Goal: Find specific page/section: Find specific page/section

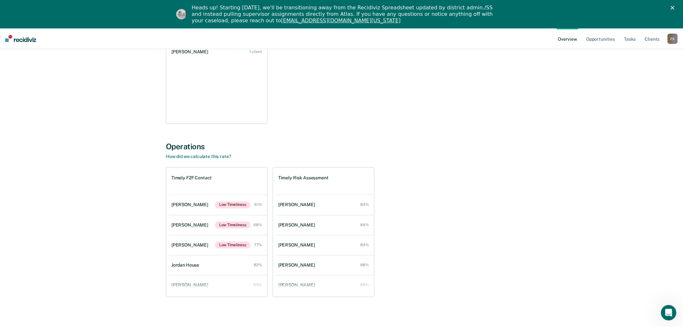
scroll to position [537, 0]
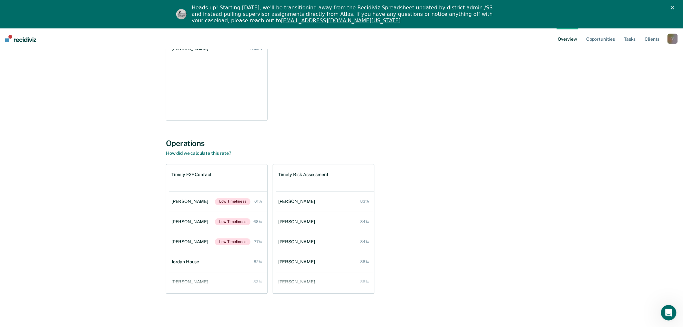
click at [672, 40] on div "F S" at bounding box center [673, 39] width 10 height 10
click at [643, 68] on link "Go to Operations" at bounding box center [647, 69] width 52 height 5
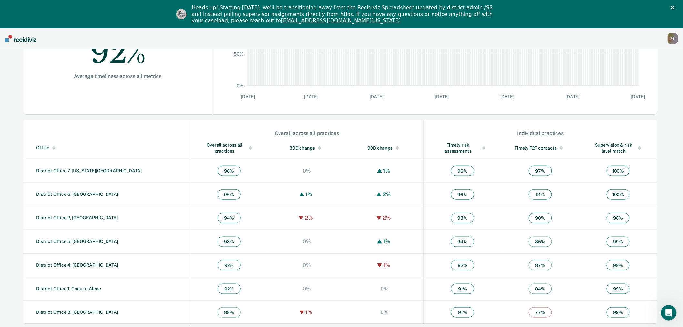
scroll to position [152, 0]
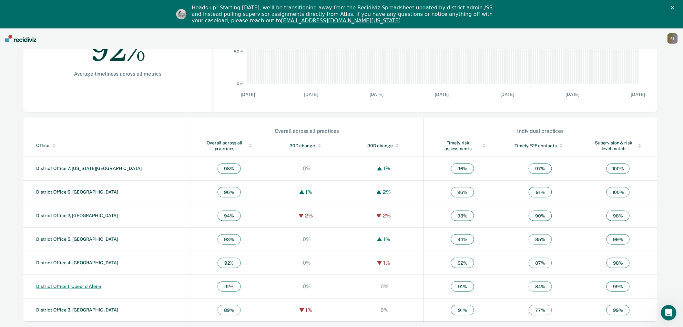
click at [82, 286] on link "District Office 1, Coeur d'Alene" at bounding box center [68, 286] width 65 height 5
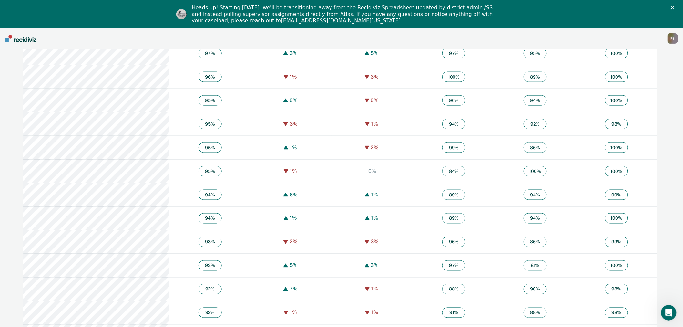
scroll to position [325, 0]
